Goal: Task Accomplishment & Management: Use online tool/utility

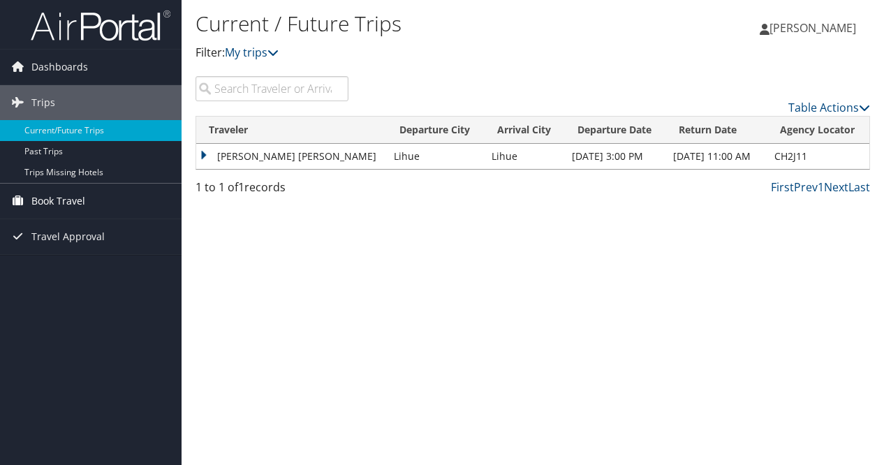
click at [61, 202] on span "Book Travel" at bounding box center [58, 201] width 54 height 35
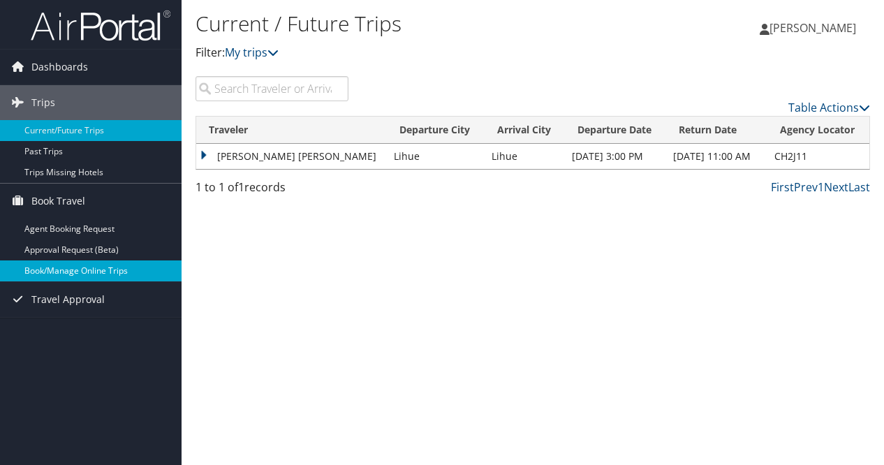
click at [65, 270] on link "Book/Manage Online Trips" at bounding box center [90, 270] width 181 height 21
